Goal: Find contact information: Find contact information

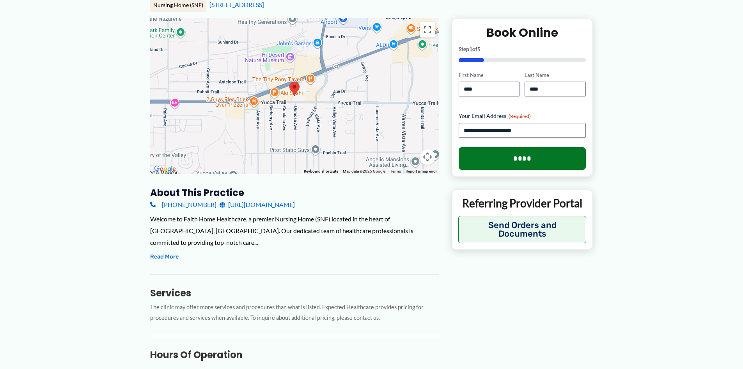
scroll to position [78, 0]
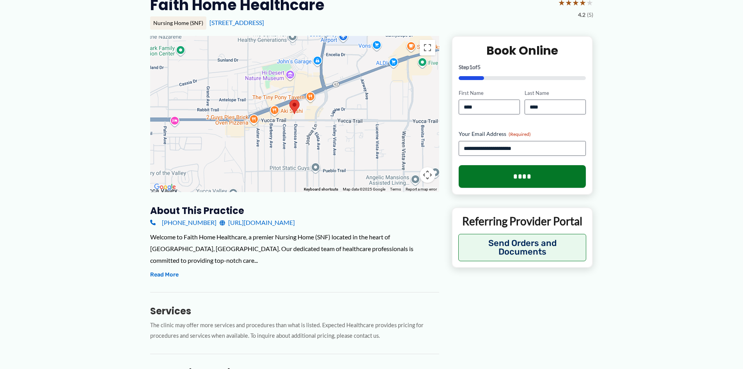
drag, startPoint x: 305, startPoint y: 224, endPoint x: 216, endPoint y: 225, distance: 88.5
click at [216, 225] on div "[PHONE_NUMBER] [URL][DOMAIN_NAME]" at bounding box center [294, 222] width 289 height 12
copy link "[URL][DOMAIN_NAME]"
click at [159, 270] on button "Read More" at bounding box center [164, 274] width 28 height 9
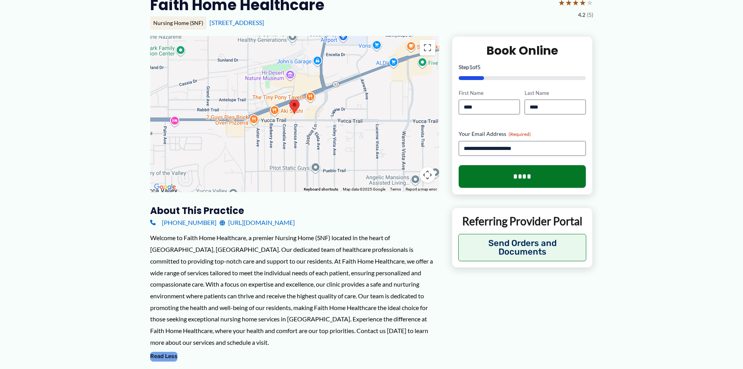
scroll to position [0, 0]
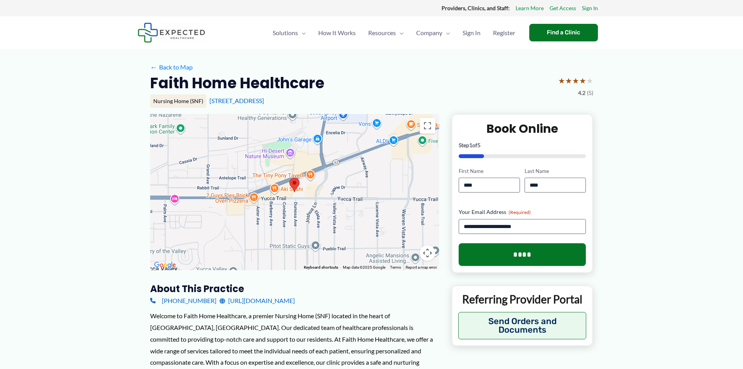
drag, startPoint x: 319, startPoint y: 99, endPoint x: 151, endPoint y: 82, distance: 168.6
click at [151, 82] on div "Faith Home Healthcare ★ ★ ★ ★ ★ 4.2 (5) Nursing Home (SNF) [STREET_ADDRESS]" at bounding box center [371, 93] width 443 height 41
copy div "Faith Home Healthcare ★ ★ ★ ★ ★ 4.2 (5) Nursing Home (SNF) [STREET_ADDRESS]"
